Goal: Submit feedback/report problem

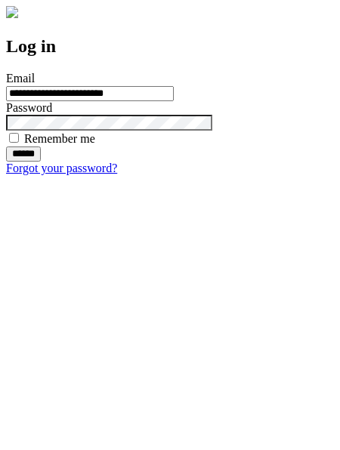
type input "**********"
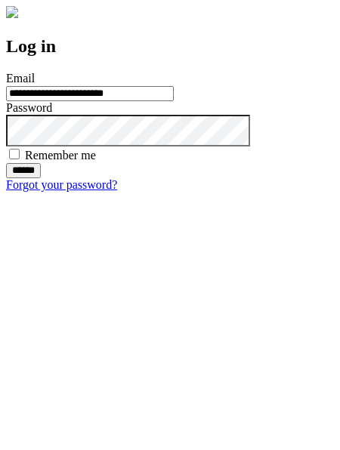
click at [41, 178] on input "******" at bounding box center [23, 170] width 35 height 15
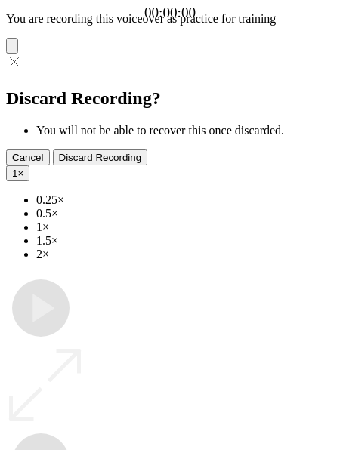
type input "**********"
